Goal: Find specific page/section: Find specific page/section

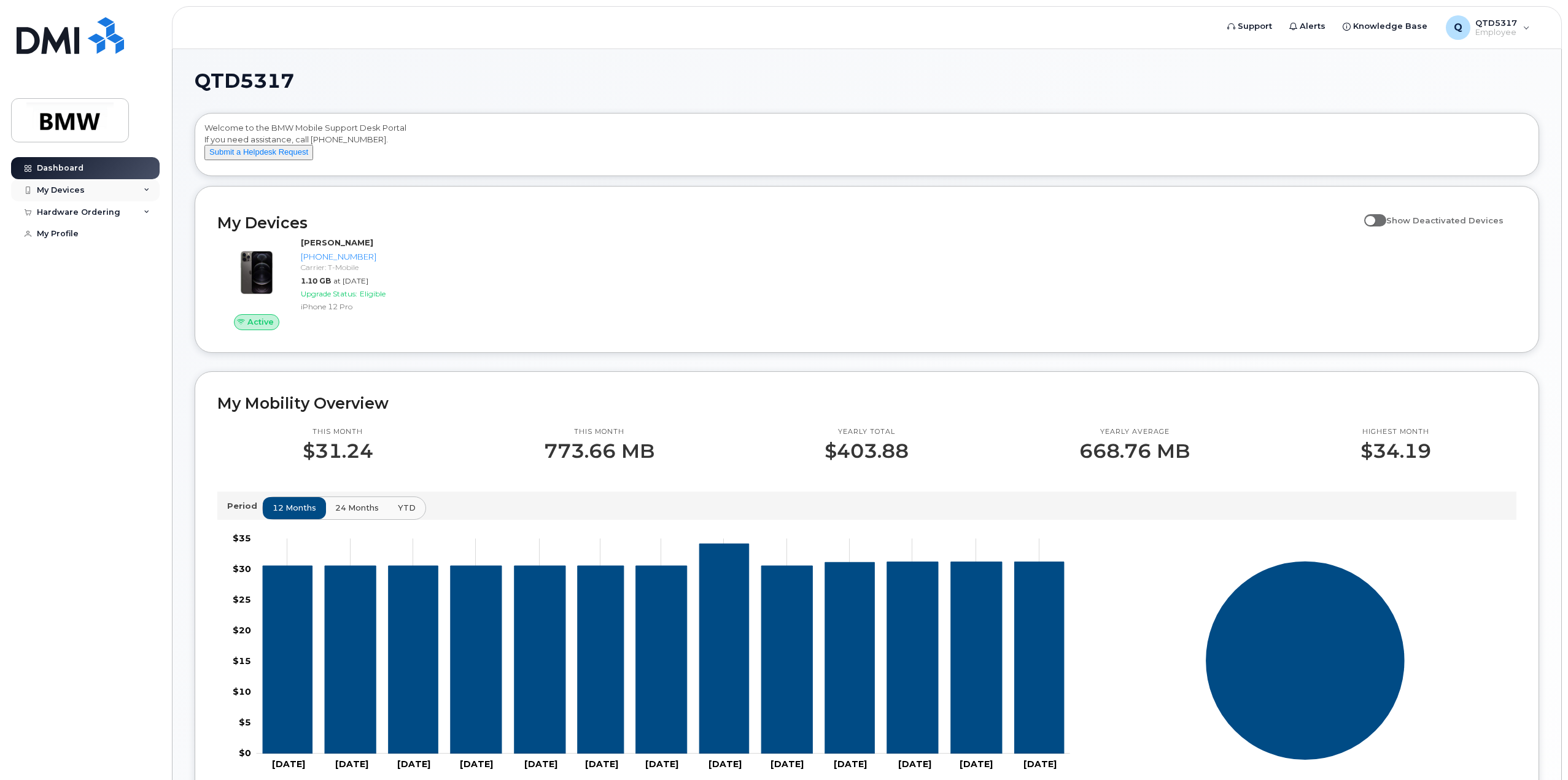
click at [115, 191] on div "My Devices" at bounding box center [85, 190] width 148 height 22
click at [123, 402] on div "Hardware Ordering" at bounding box center [85, 391] width 148 height 22
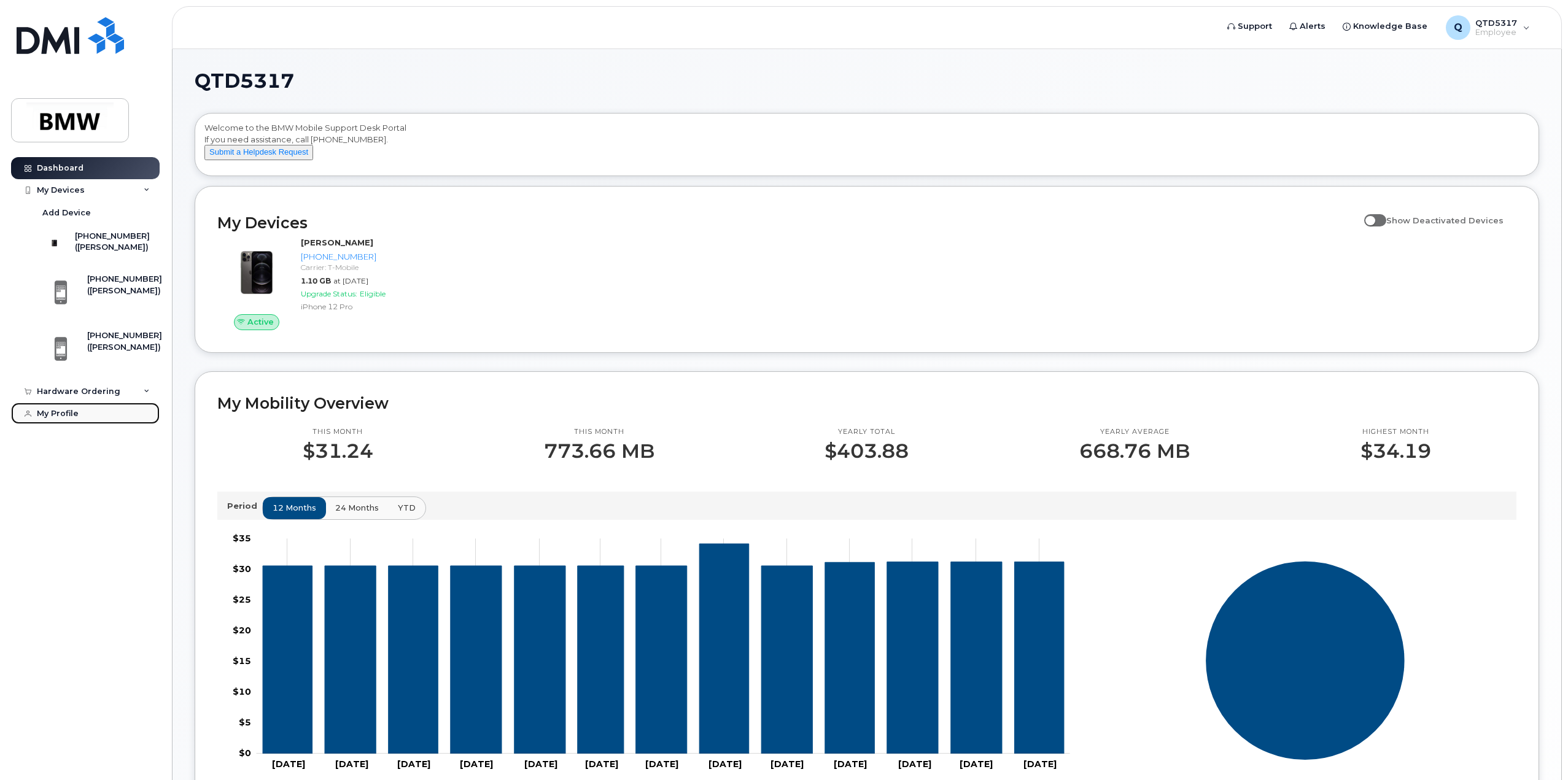
click at [69, 419] on div "My Profile" at bounding box center [58, 414] width 41 height 10
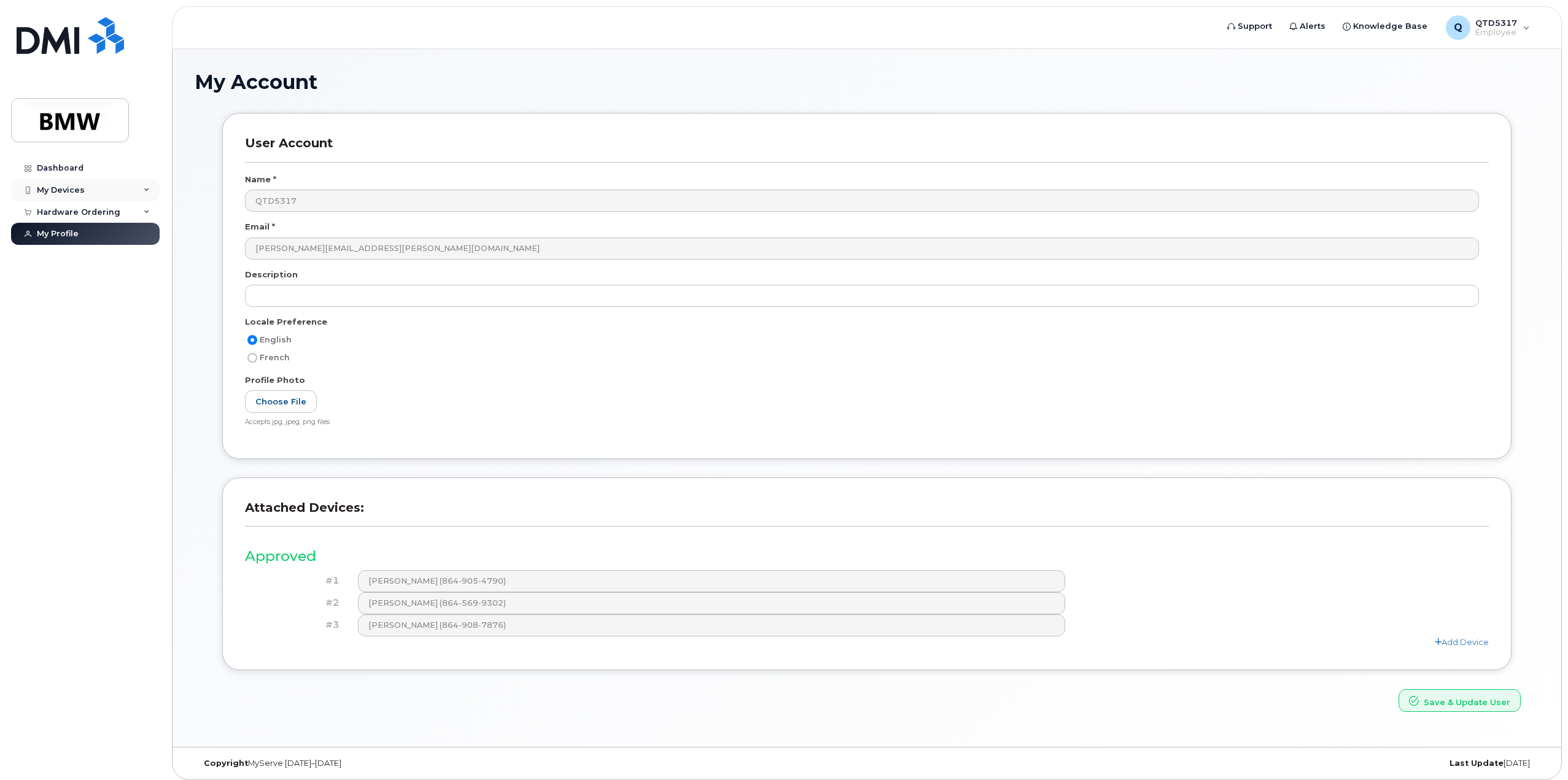
click at [71, 191] on div "My Devices" at bounding box center [61, 191] width 48 height 10
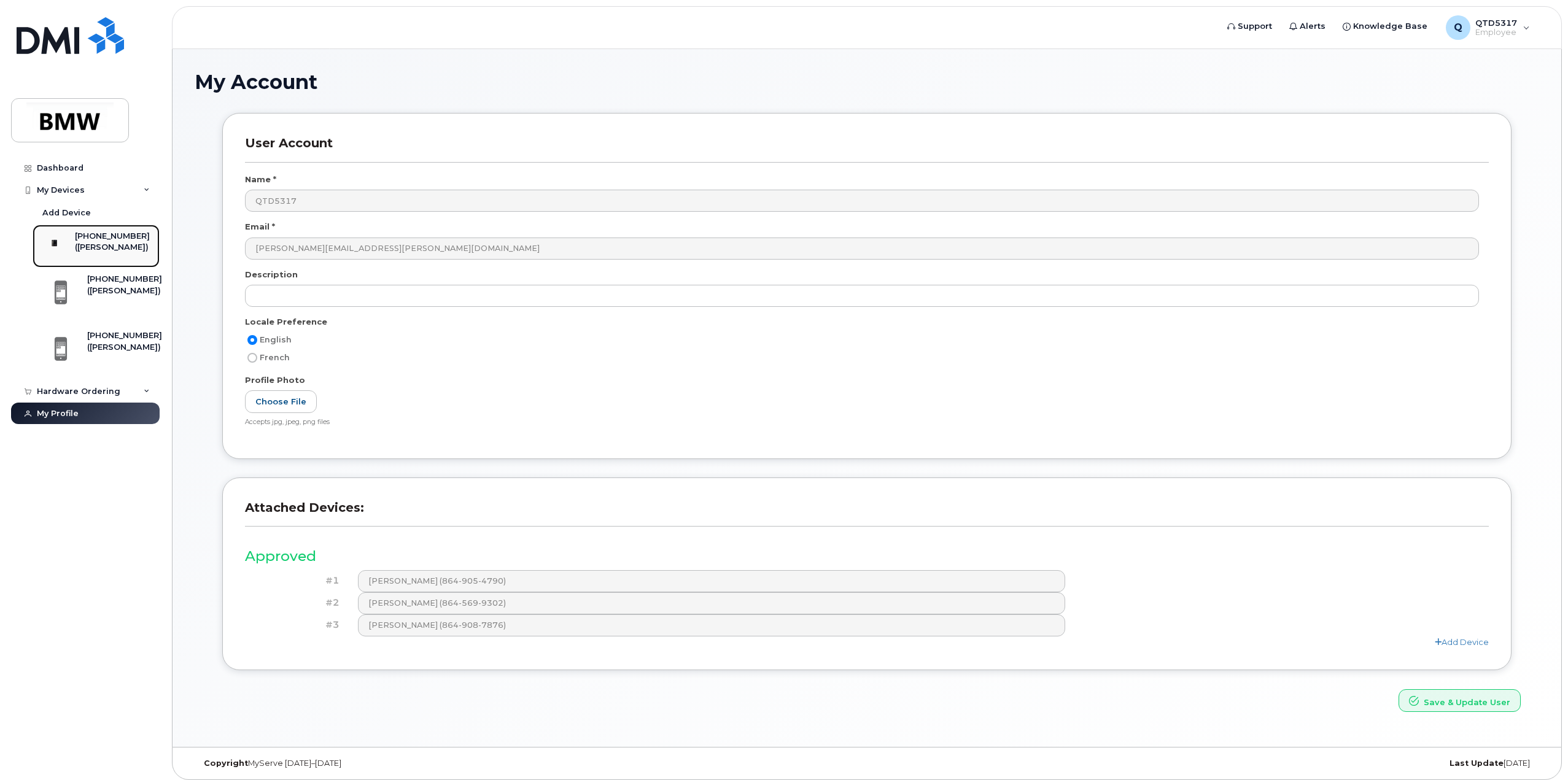
click at [98, 248] on div "([PERSON_NAME])" at bounding box center [112, 247] width 75 height 11
click at [101, 296] on div "([PERSON_NAME])" at bounding box center [124, 290] width 75 height 11
click at [84, 353] on div "864-908-7876 (David Bagwell)" at bounding box center [100, 353] width 123 height 44
